Goal: Task Accomplishment & Management: Use online tool/utility

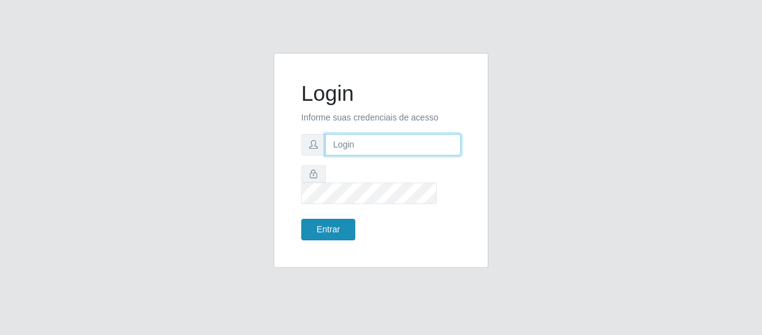
type input "[EMAIL_ADDRESS][DOMAIN_NAME]"
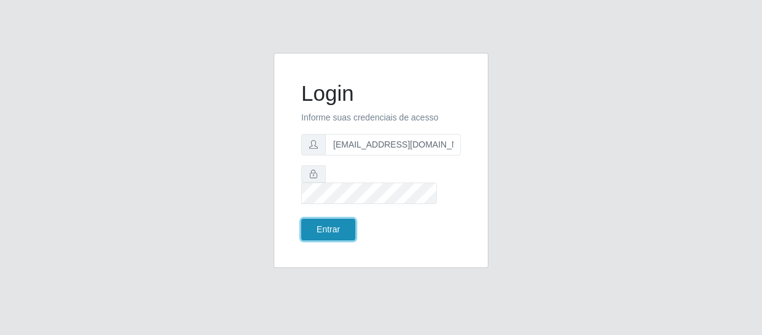
click at [330, 219] on button "Entrar" at bounding box center [328, 229] width 54 height 21
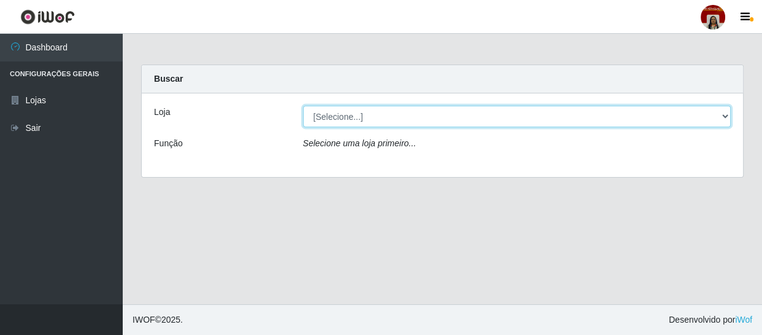
click at [726, 115] on select "[Selecione...] Mar Vermelho - Loja 04" at bounding box center [517, 116] width 429 height 21
select select "251"
click at [303, 106] on select "[Selecione...] Mar Vermelho - Loja 04" at bounding box center [517, 116] width 429 height 21
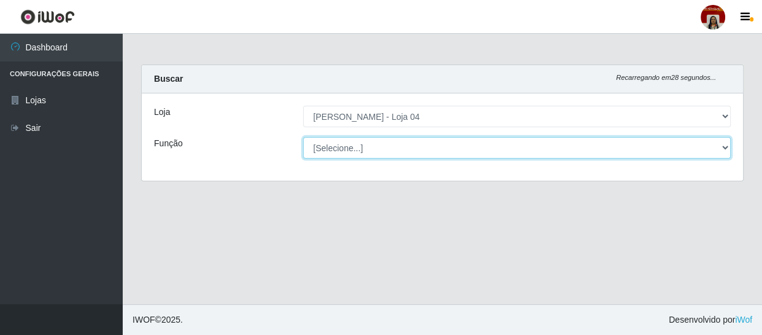
click at [725, 150] on select "[Selecione...] ASG ASG + ASG ++ Auxiliar de Depósito Auxiliar de Depósito + Aux…" at bounding box center [517, 147] width 429 height 21
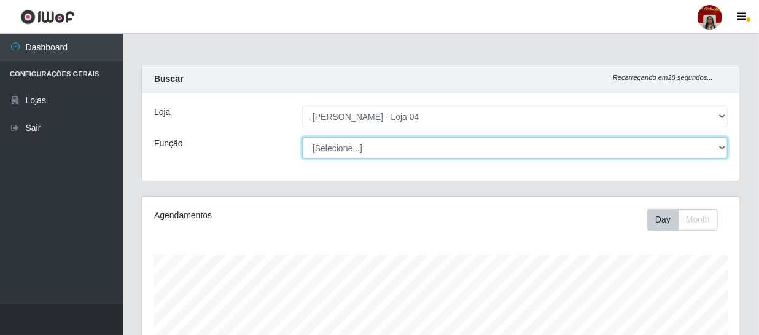
scroll to position [255, 598]
select select "22"
click at [302, 137] on select "[Selecione...] ASG ASG + ASG ++ Auxiliar de Depósito Auxiliar de Depósito + Aux…" at bounding box center [514, 147] width 425 height 21
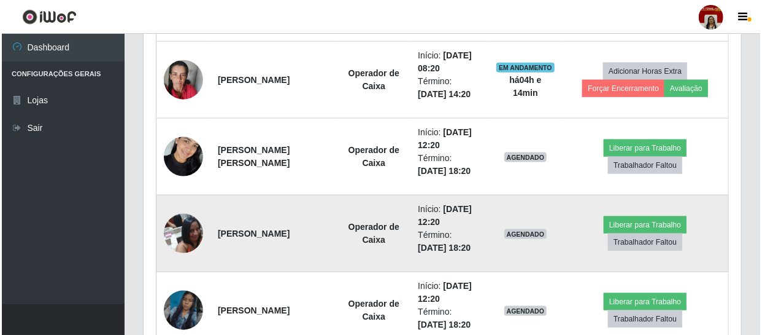
scroll to position [669, 0]
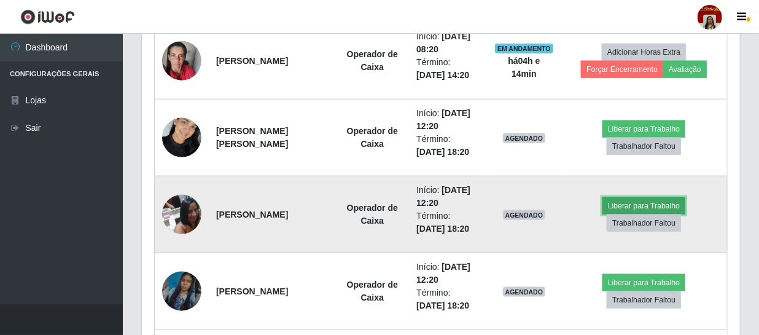
click at [632, 205] on button "Liberar para Trabalho" at bounding box center [643, 205] width 83 height 17
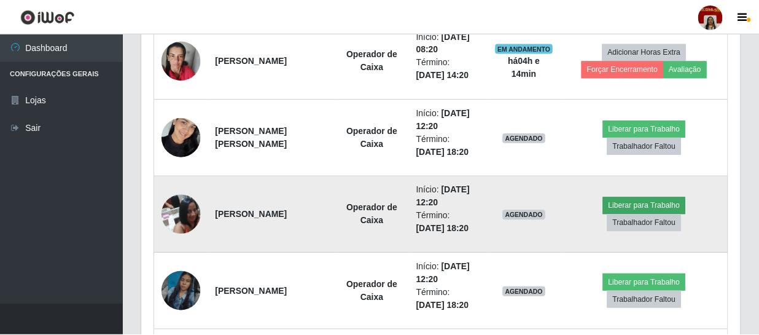
scroll to position [255, 592]
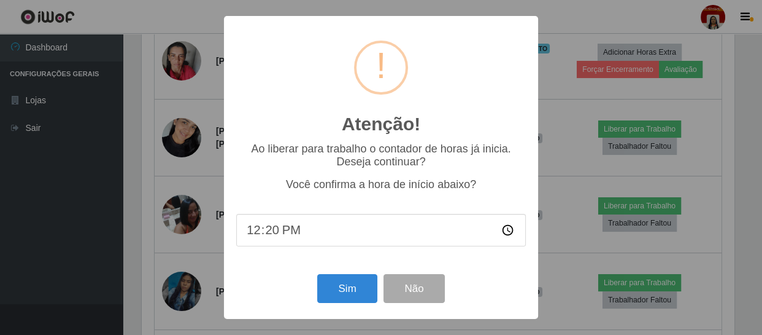
click at [362, 272] on div "Sim Não" at bounding box center [381, 288] width 290 height 35
click at [349, 289] on button "Sim" at bounding box center [347, 288] width 60 height 29
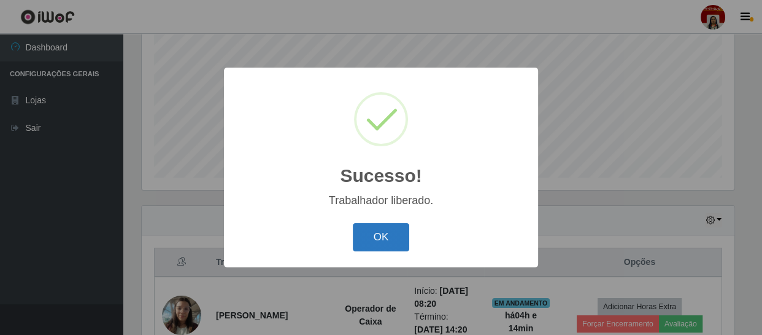
click at [394, 239] on button "OK" at bounding box center [381, 237] width 57 height 29
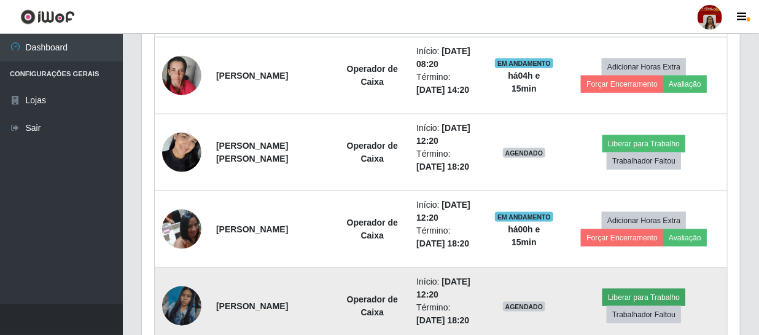
scroll to position [652, 0]
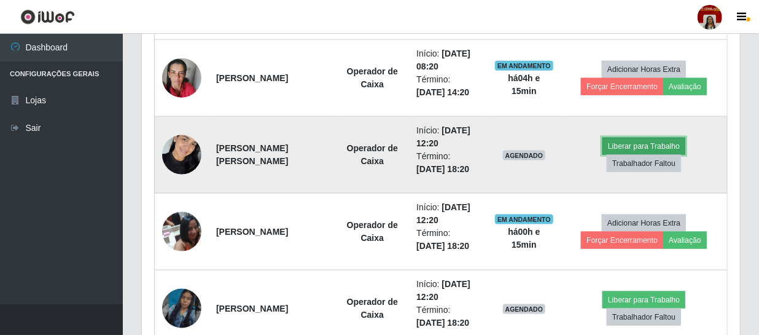
click at [634, 139] on button "Liberar para Trabalho" at bounding box center [643, 146] width 83 height 17
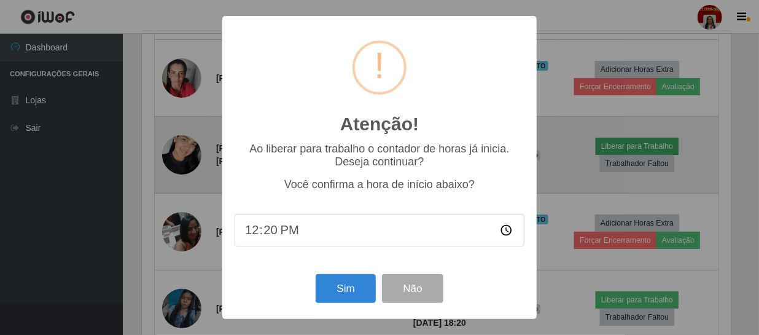
scroll to position [255, 592]
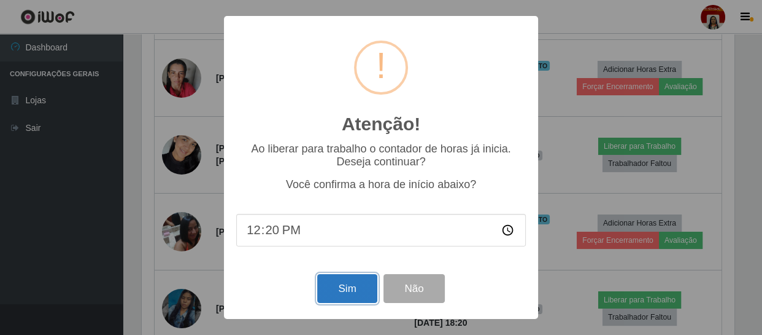
click at [359, 292] on button "Sim" at bounding box center [347, 288] width 60 height 29
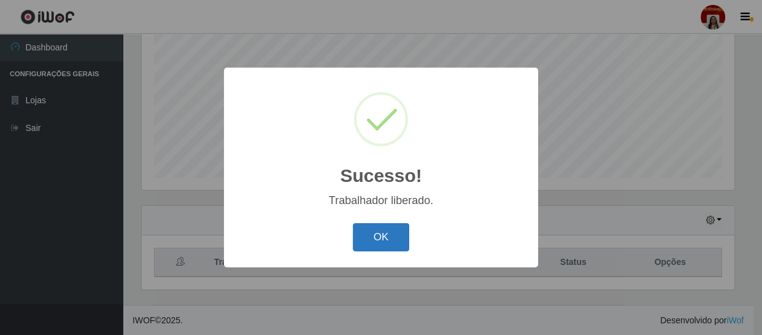
click at [374, 231] on button "OK" at bounding box center [381, 237] width 57 height 29
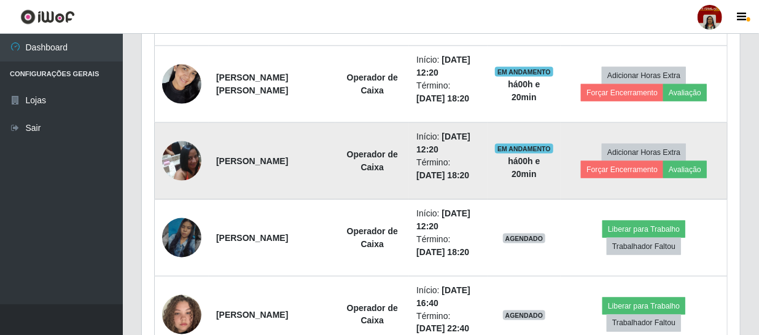
scroll to position [742, 0]
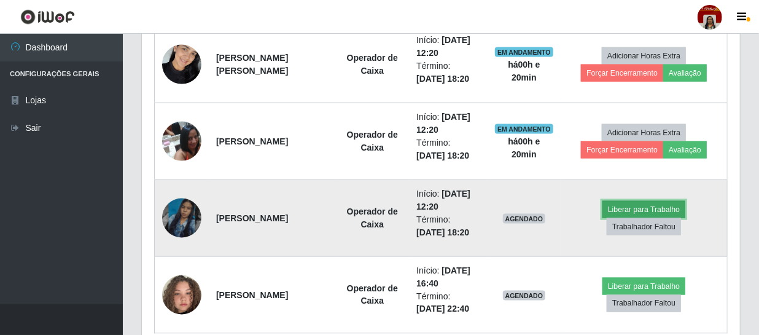
click at [632, 209] on button "Liberar para Trabalho" at bounding box center [643, 209] width 83 height 17
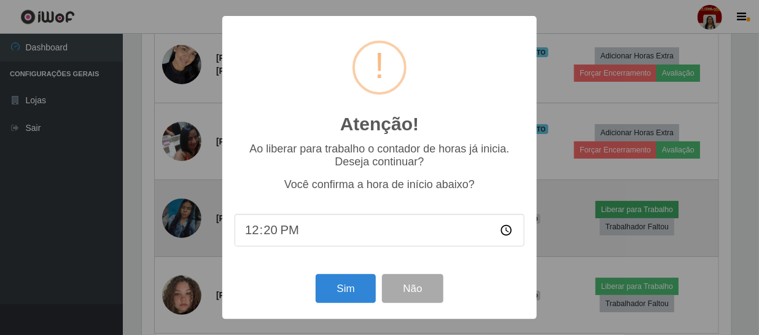
scroll to position [255, 592]
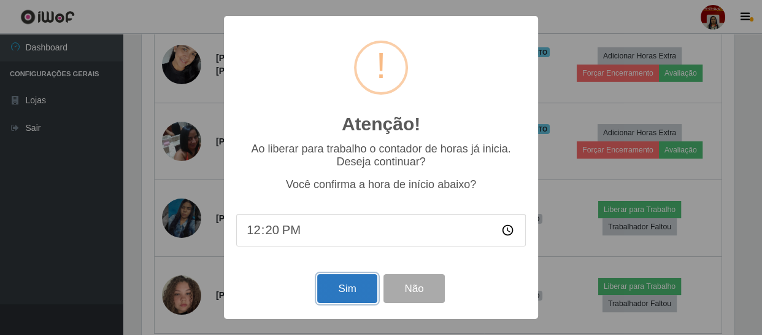
click at [343, 295] on button "Sim" at bounding box center [347, 288] width 60 height 29
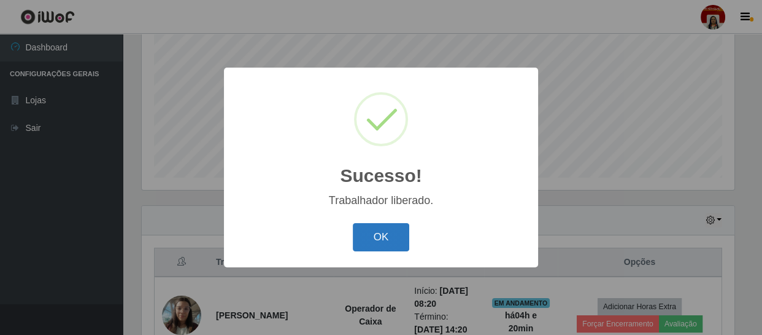
click at [387, 246] on button "OK" at bounding box center [381, 237] width 57 height 29
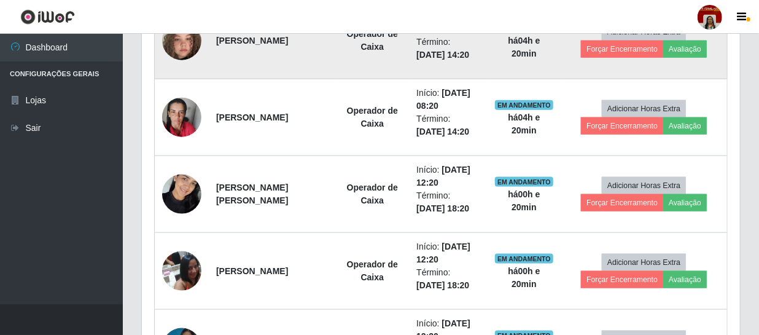
scroll to position [798, 0]
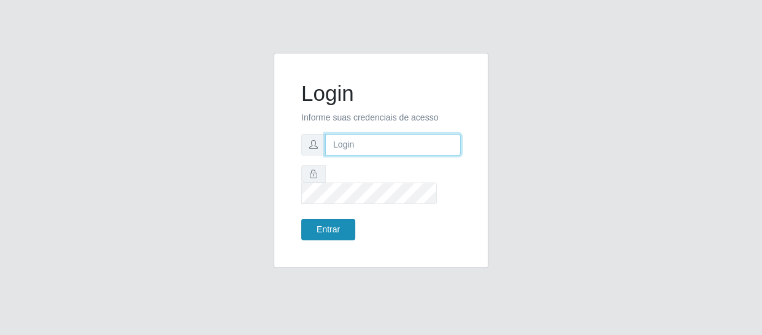
type input "[EMAIL_ADDRESS][DOMAIN_NAME]"
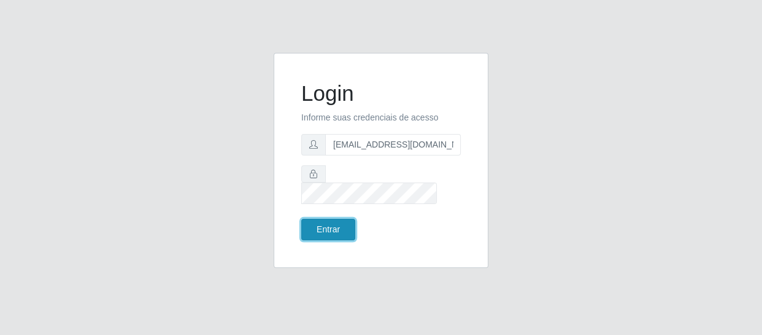
click at [350, 219] on button "Entrar" at bounding box center [328, 229] width 54 height 21
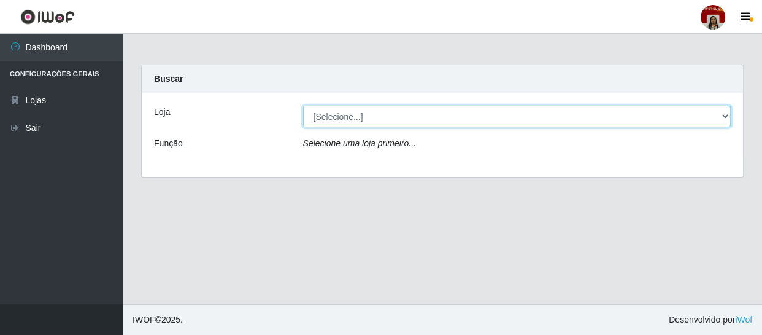
click at [726, 117] on select "[Selecione...] Mar Vermelho - Loja 04" at bounding box center [517, 116] width 429 height 21
select select "251"
click at [303, 106] on select "[Selecione...] Mar Vermelho - Loja 04" at bounding box center [517, 116] width 429 height 21
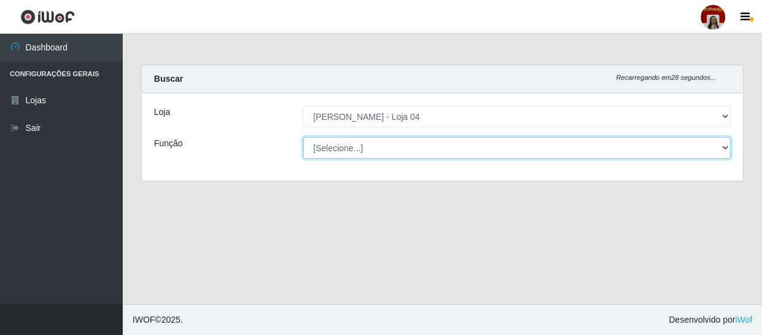
click at [726, 150] on select "[Selecione...] ASG ASG + ASG ++ Auxiliar de Depósito Auxiliar de Depósito + Aux…" at bounding box center [517, 147] width 429 height 21
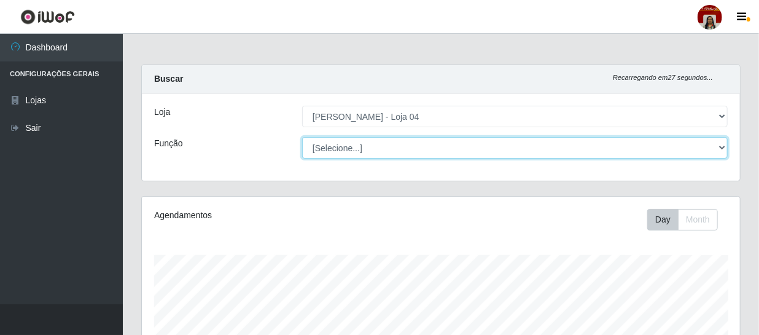
scroll to position [255, 598]
select select "22"
click at [302, 137] on select "[Selecione...] ASG ASG + ASG ++ Auxiliar de Depósito Auxiliar de Depósito + Aux…" at bounding box center [514, 147] width 425 height 21
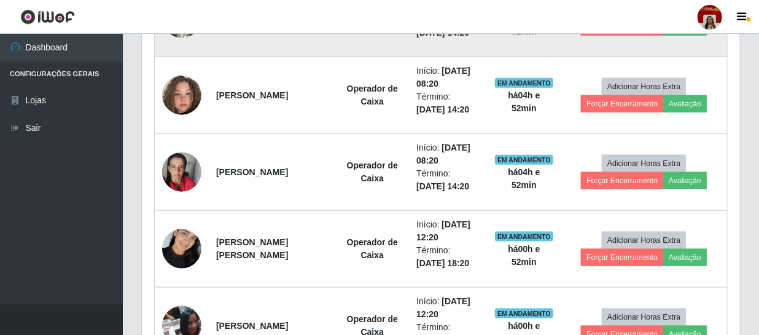
scroll to position [614, 0]
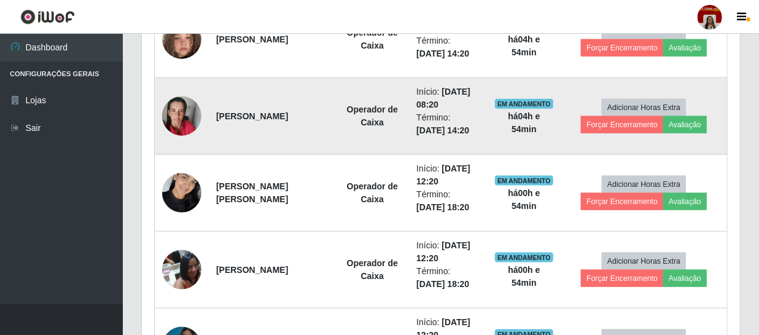
click at [181, 111] on img at bounding box center [181, 116] width 39 height 52
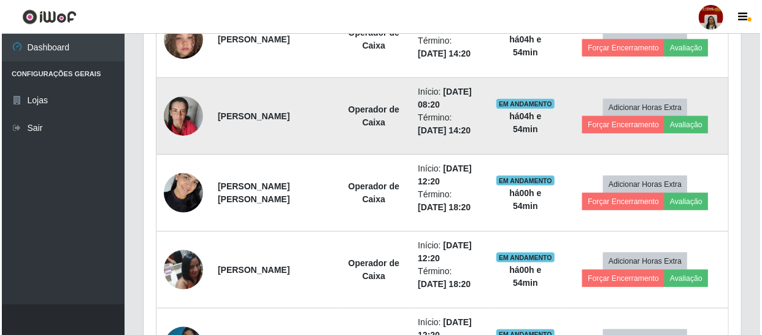
scroll to position [255, 592]
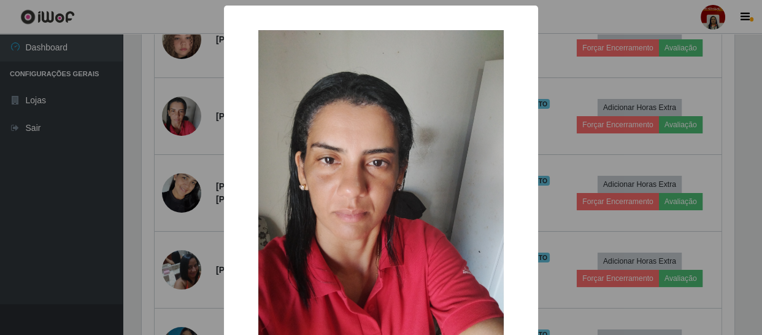
click at [329, 166] on img at bounding box center [381, 193] width 246 height 326
click at [325, 177] on img at bounding box center [381, 193] width 246 height 326
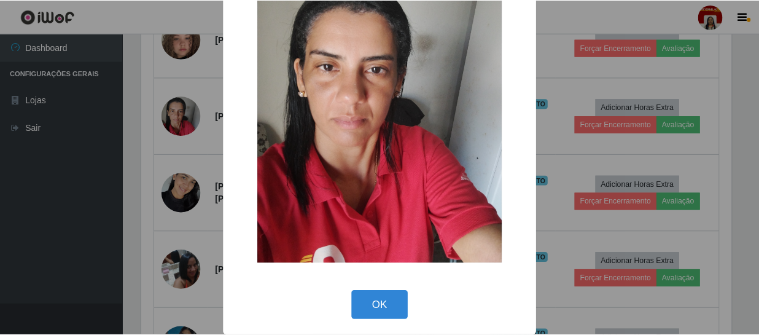
scroll to position [99, 0]
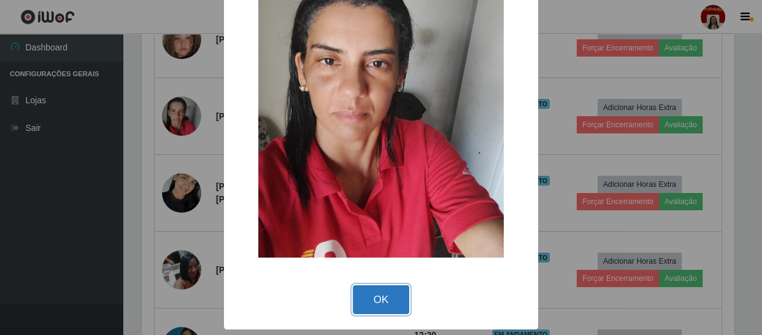
click at [389, 303] on button "OK" at bounding box center [381, 299] width 57 height 29
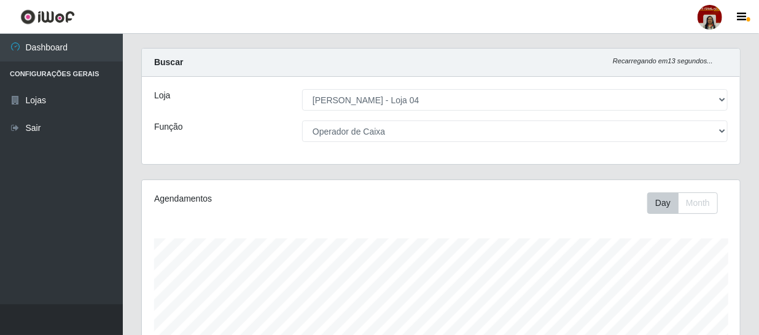
scroll to position [0, 0]
